Goal: Transaction & Acquisition: Purchase product/service

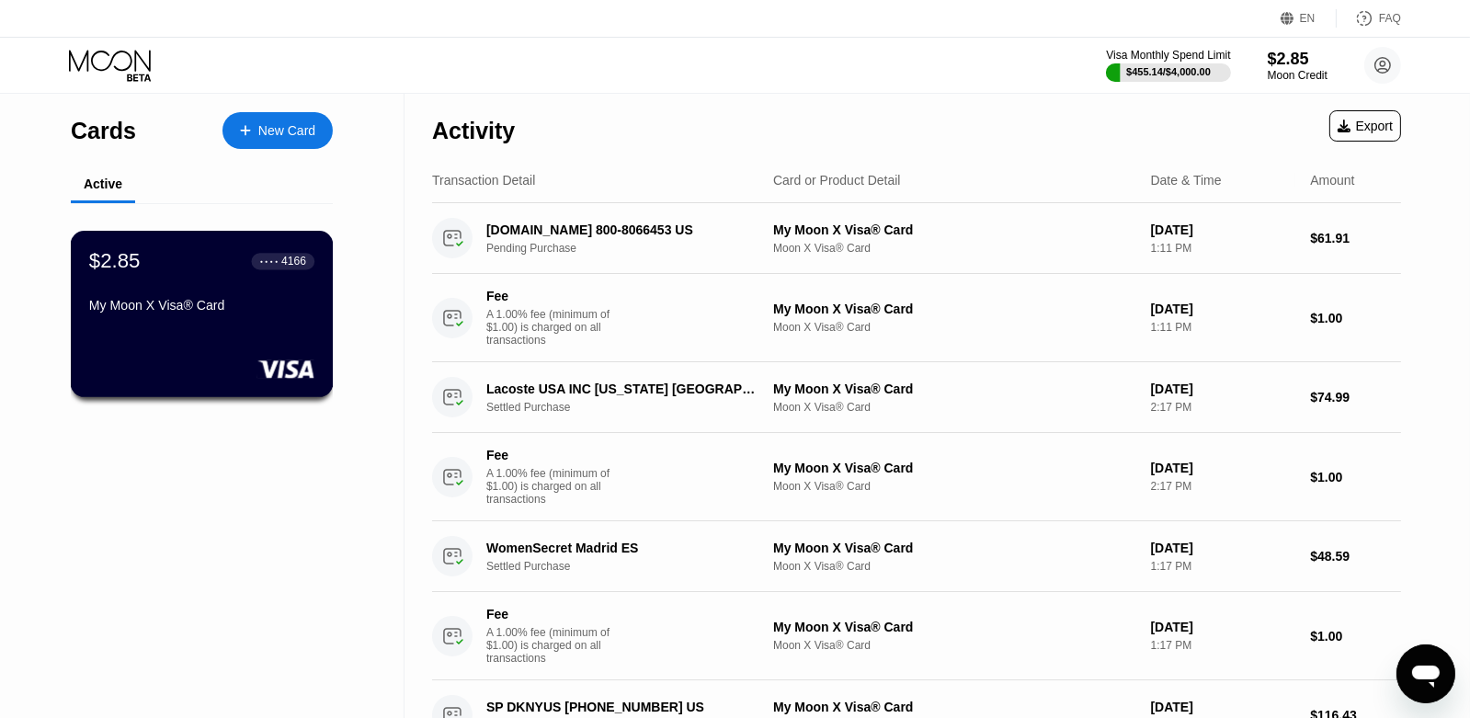
click at [232, 260] on div "$2.85 ● ● ● ● 4166" at bounding box center [201, 261] width 225 height 24
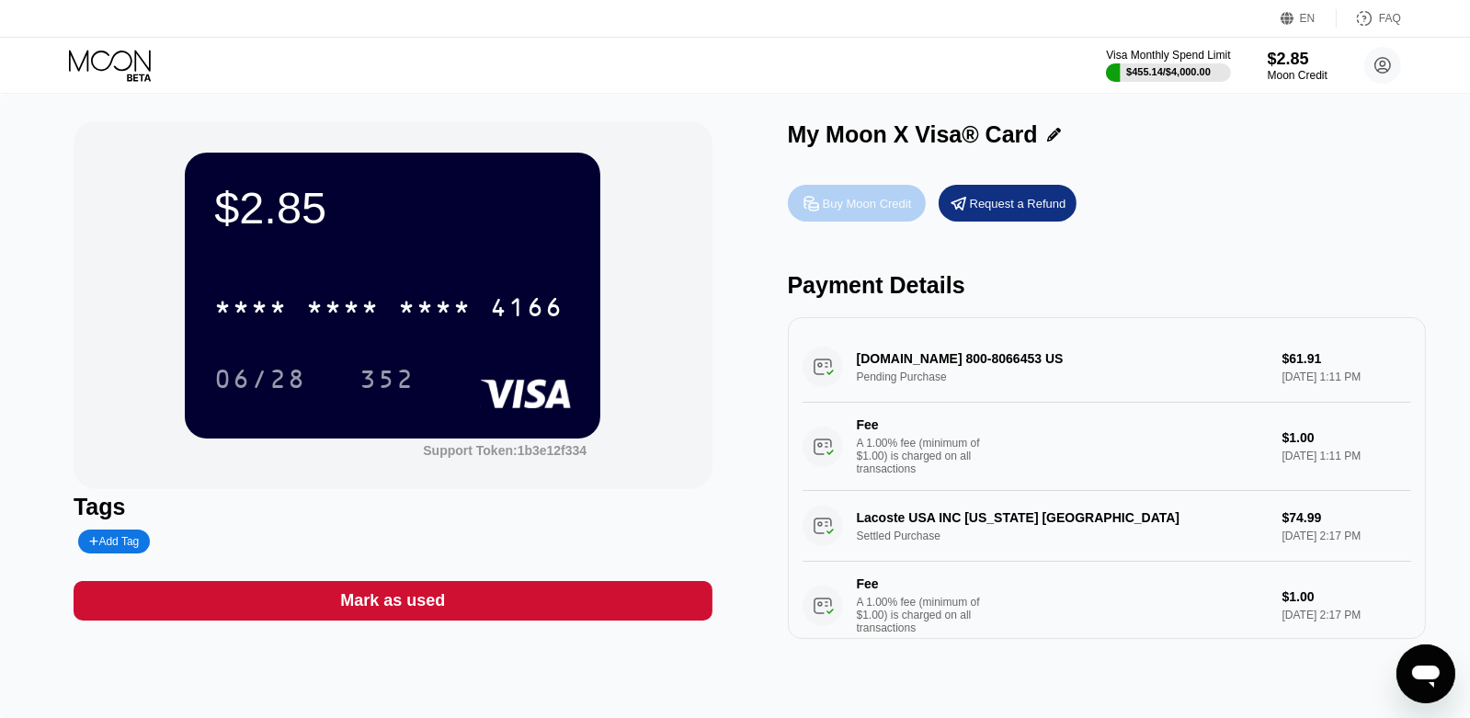
click at [842, 190] on div "Buy Moon Credit" at bounding box center [857, 203] width 138 height 37
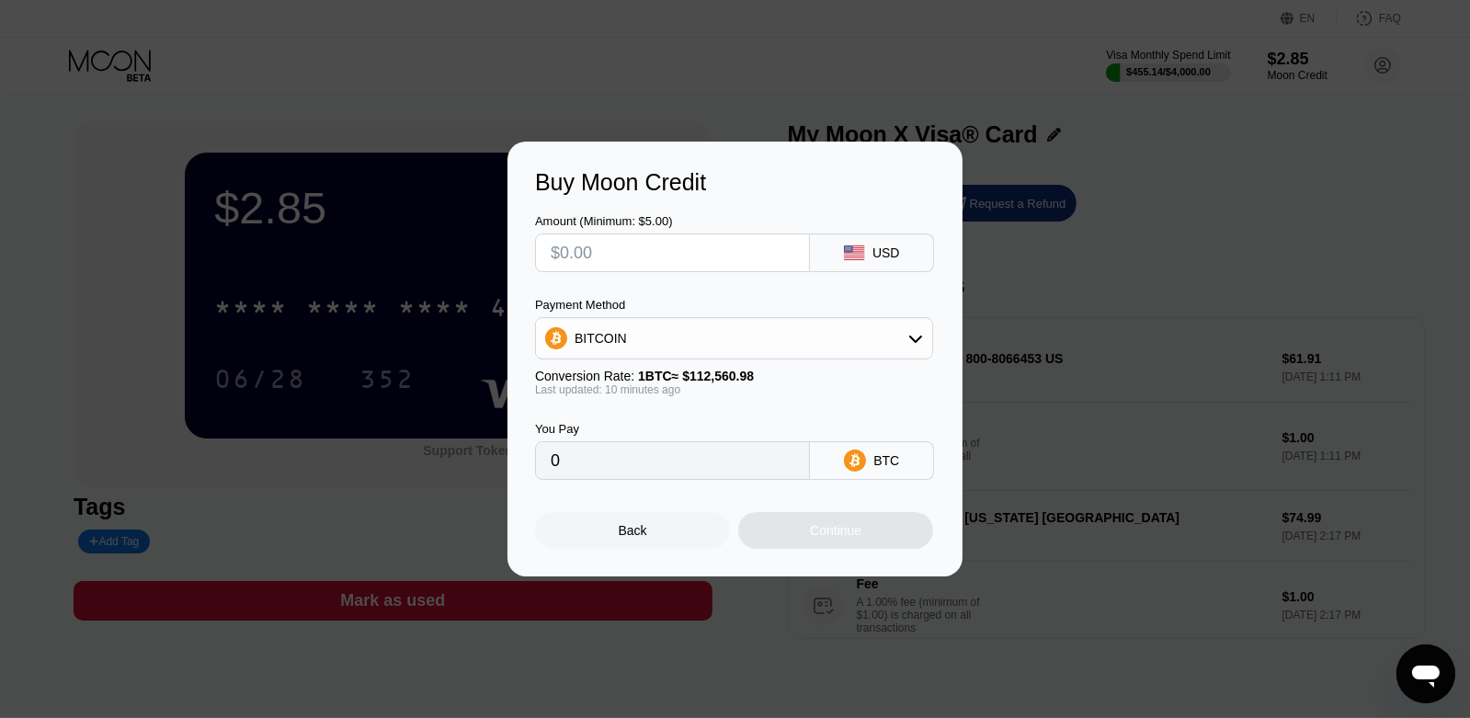
click at [602, 255] on input "text" at bounding box center [673, 252] width 244 height 37
type input "$1"
type input "0.00000888"
type input "$100"
type input "0.00008877"
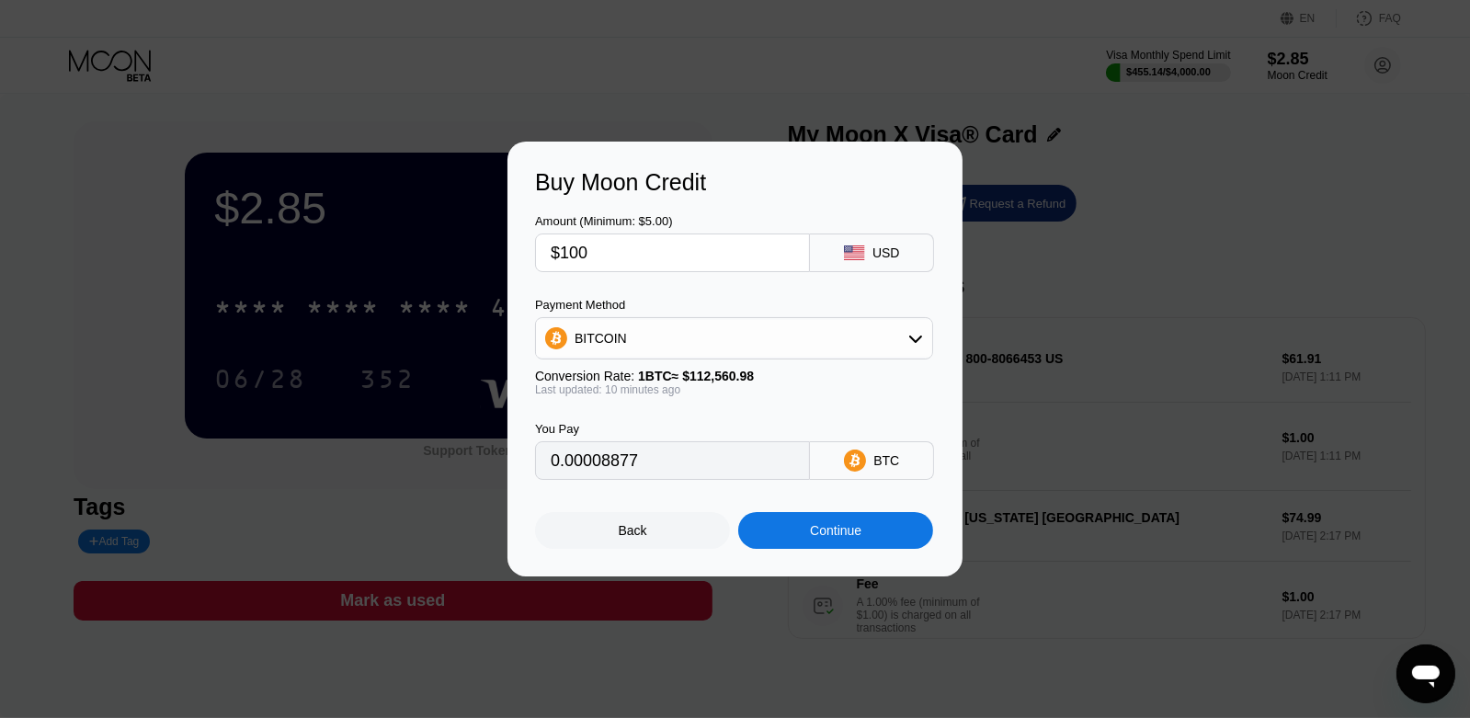
type input "$1000"
type input "0.00887653"
drag, startPoint x: 602, startPoint y: 252, endPoint x: 546, endPoint y: 250, distance: 56.1
click at [546, 250] on div "$1000" at bounding box center [672, 253] width 275 height 39
type input "$8"
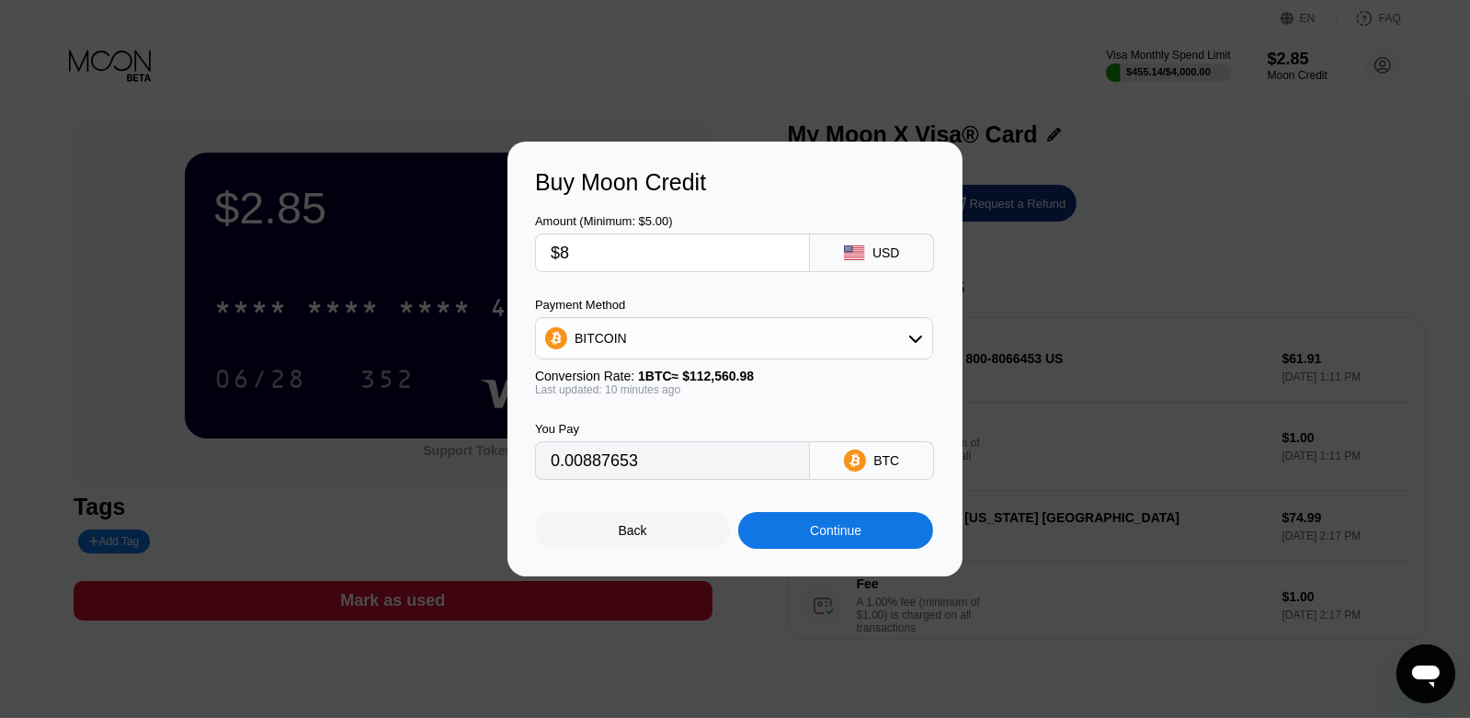
type input "0.00007102"
type input "$800"
type input "0.00710123"
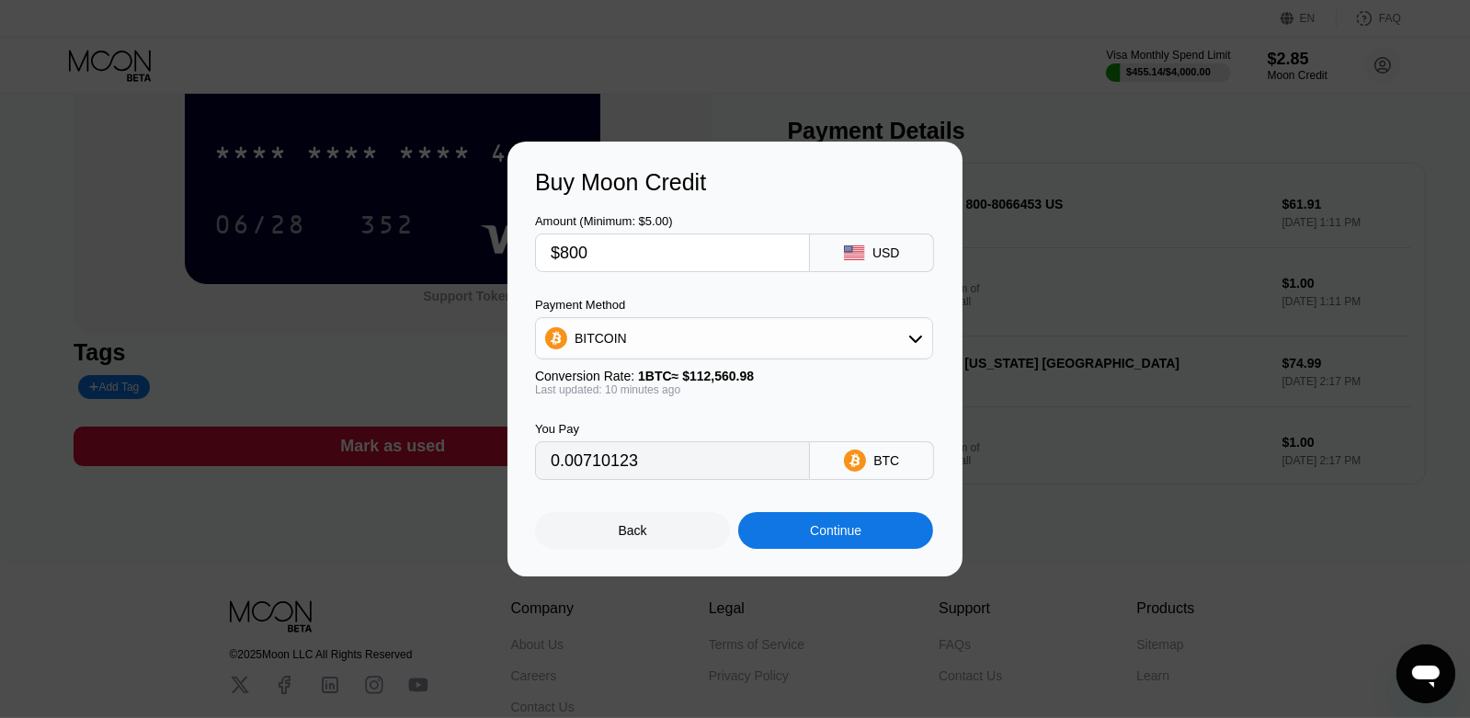
scroll to position [276, 0]
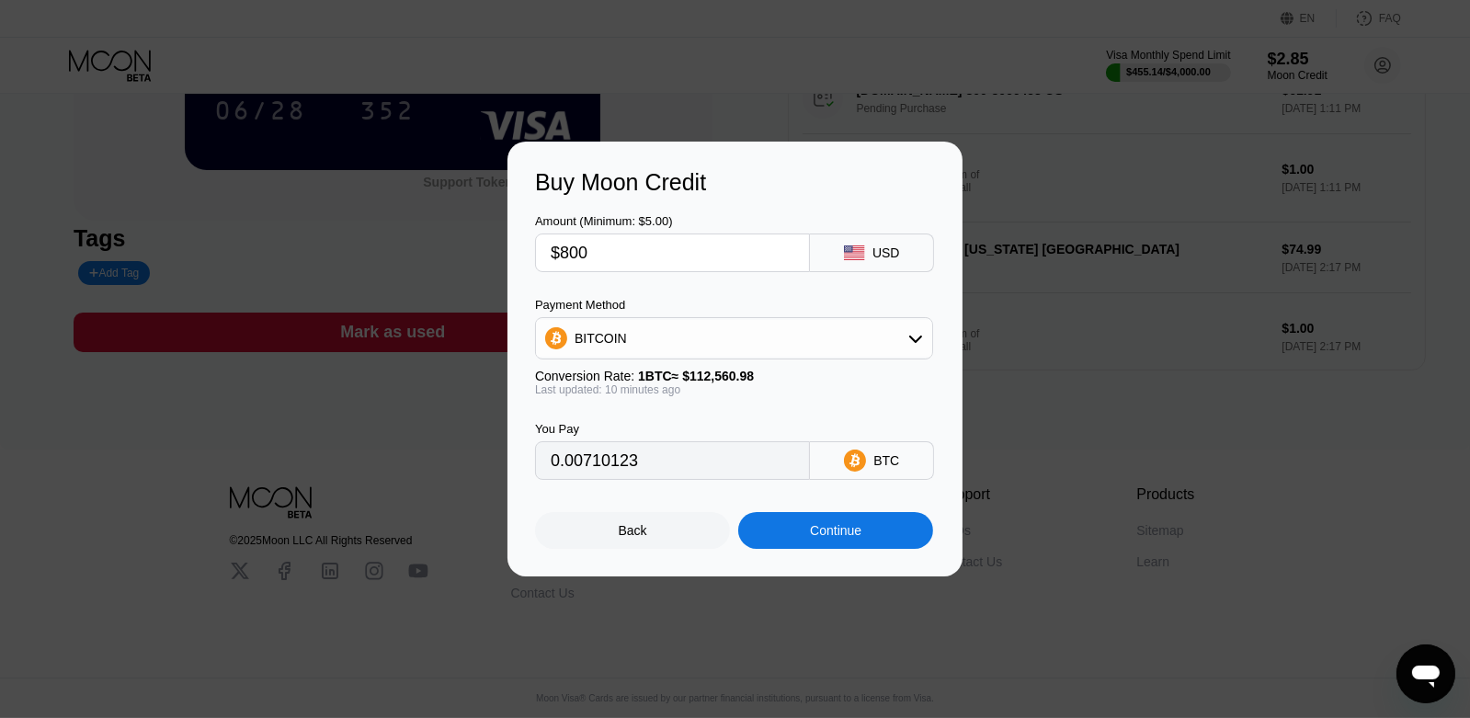
type input "$800"
click at [779, 339] on div "BITCOIN" at bounding box center [734, 338] width 396 height 37
click at [676, 436] on div "USDT on TRON" at bounding box center [745, 429] width 347 height 15
type input "808.08"
click at [811, 548] on div "Continue" at bounding box center [835, 530] width 195 height 37
